Goal: Entertainment & Leisure: Consume media (video, audio)

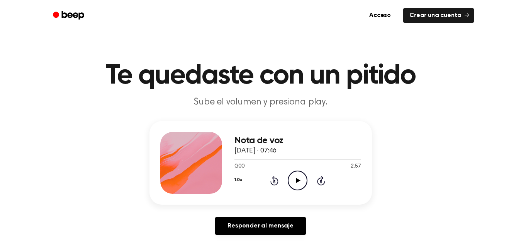
click at [293, 178] on icon "Play Audio" at bounding box center [298, 180] width 20 height 20
click at [319, 182] on icon "Skip 5 seconds" at bounding box center [321, 180] width 8 height 10
click at [321, 181] on icon at bounding box center [321, 181] width 2 height 3
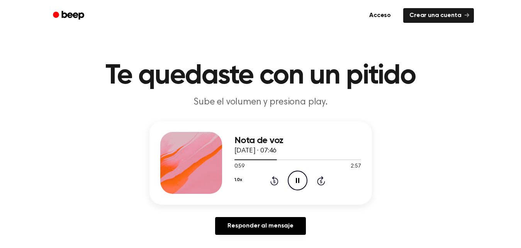
click at [321, 181] on icon at bounding box center [321, 181] width 2 height 3
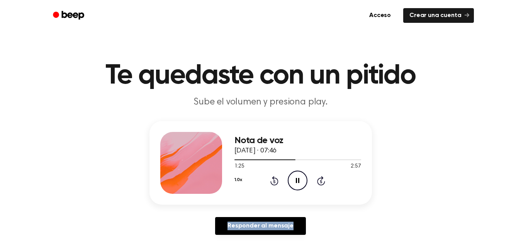
click at [321, 181] on icon at bounding box center [321, 181] width 2 height 3
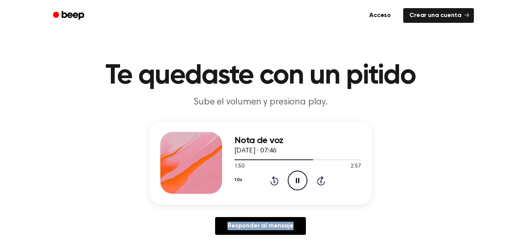
click at [321, 181] on icon at bounding box center [321, 181] width 2 height 3
